Goal: Task Accomplishment & Management: Use online tool/utility

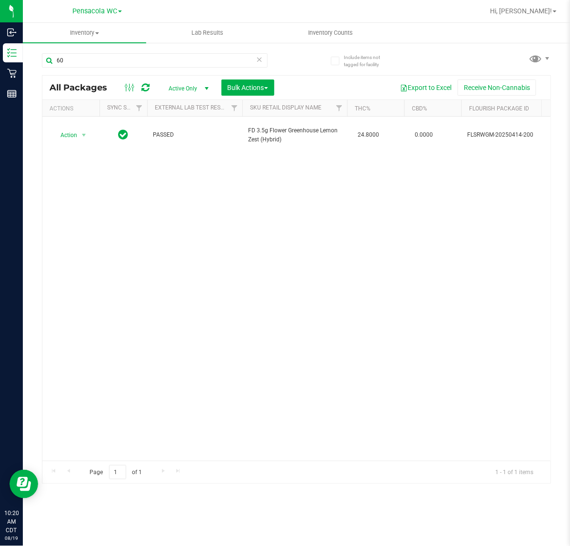
type input "6"
type input "y"
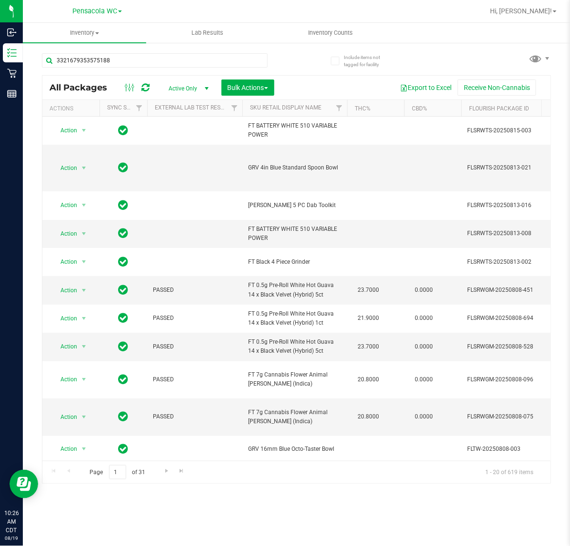
type input "3321679353575188"
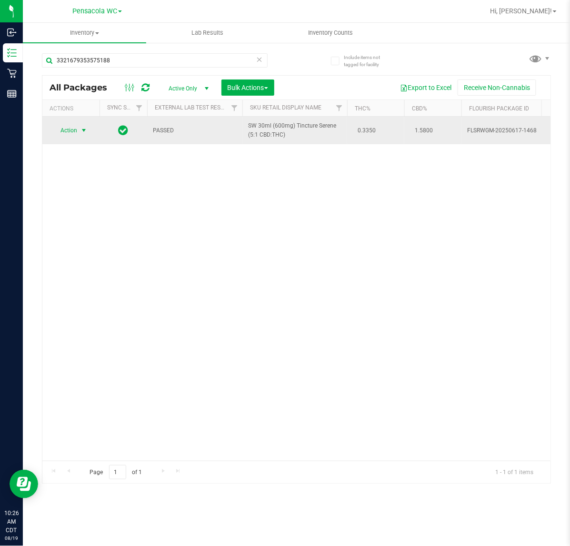
click at [81, 131] on span "select" at bounding box center [84, 131] width 8 height 8
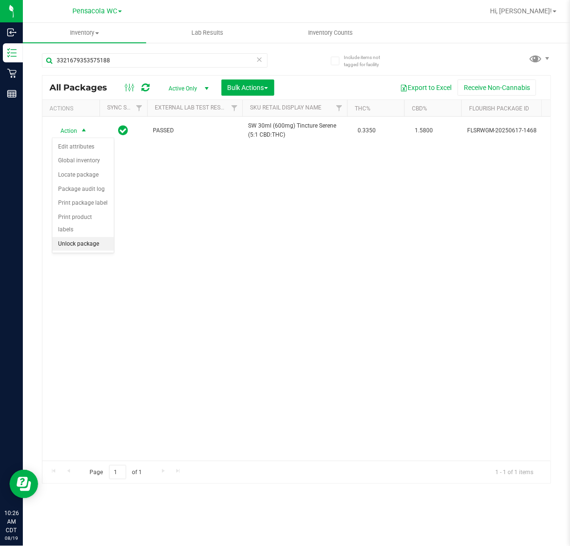
click at [72, 237] on li "Unlock package" at bounding box center [82, 244] width 61 height 14
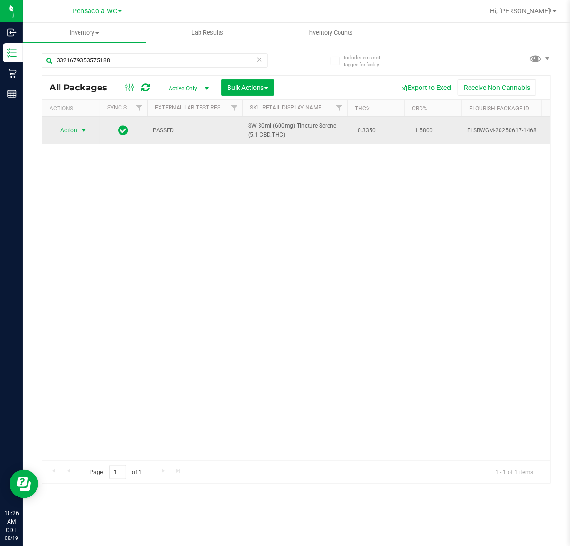
click at [82, 134] on span "select" at bounding box center [84, 131] width 8 height 8
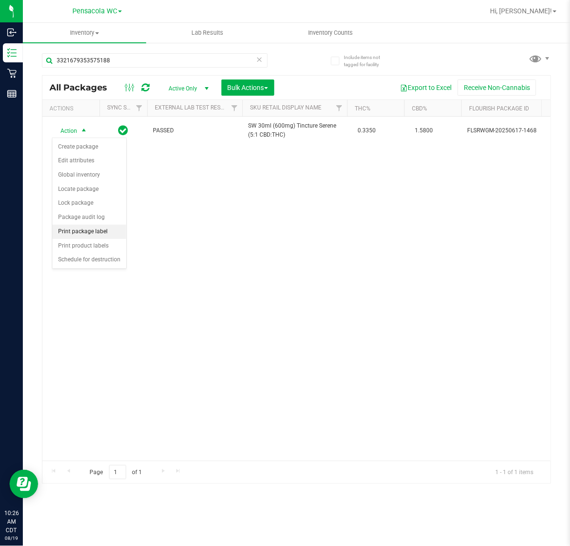
click at [77, 232] on li "Print package label" at bounding box center [89, 232] width 74 height 14
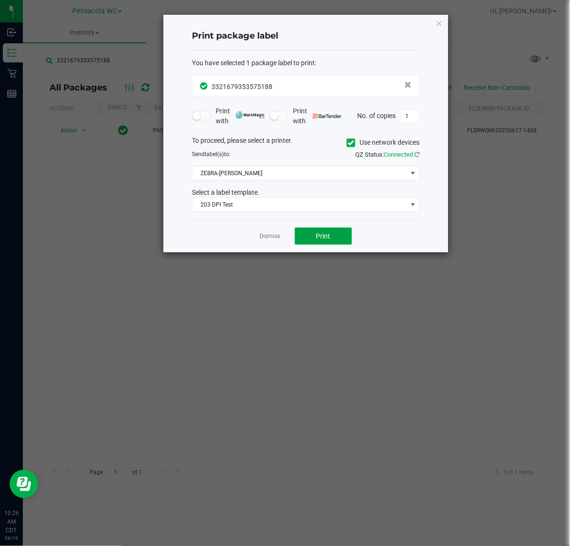
click at [313, 237] on button "Print" at bounding box center [323, 235] width 57 height 17
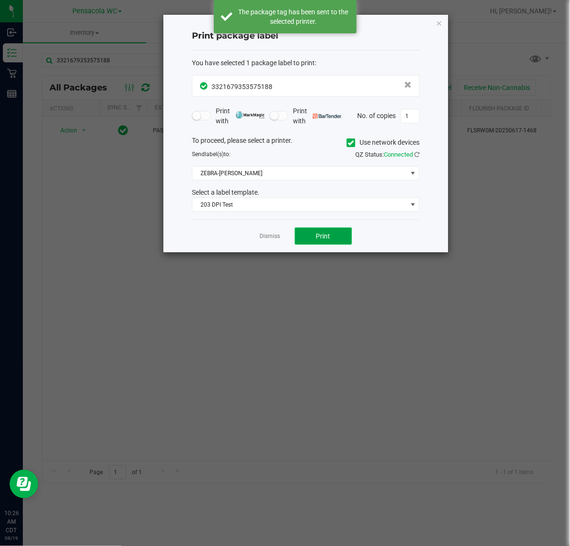
click at [296, 239] on button "Print" at bounding box center [323, 235] width 57 height 17
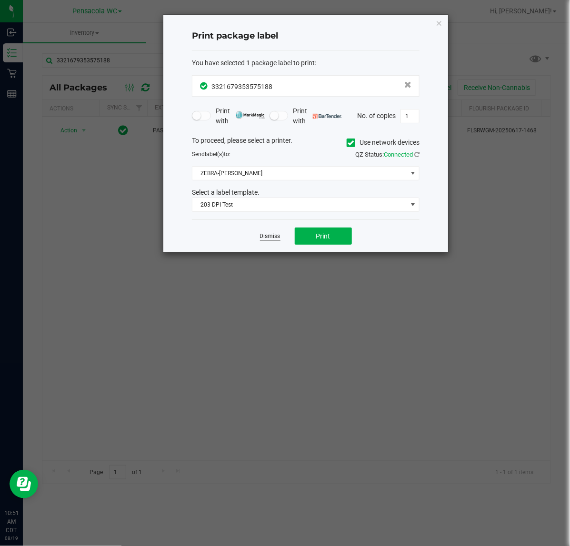
click at [274, 239] on link "Dismiss" at bounding box center [270, 236] width 20 height 8
